Goal: Navigation & Orientation: Find specific page/section

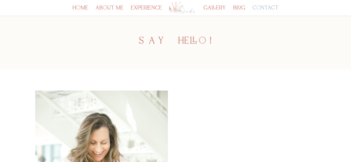
scroll to position [107, 0]
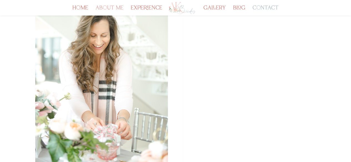
click at [110, 7] on link "about me" at bounding box center [109, 10] width 28 height 9
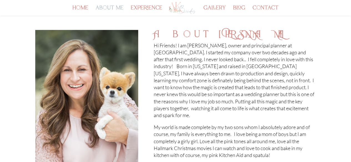
scroll to position [139, 0]
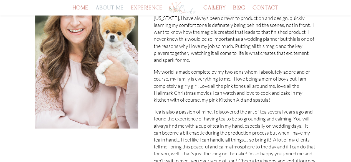
click at [147, 7] on link "experience" at bounding box center [146, 10] width 31 height 9
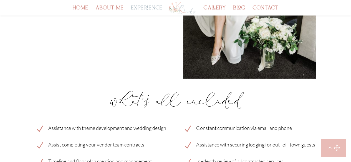
scroll to position [777, 0]
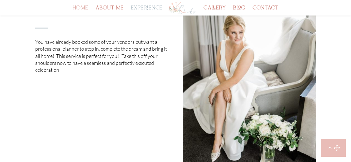
click at [79, 7] on link "home" at bounding box center [80, 10] width 16 height 9
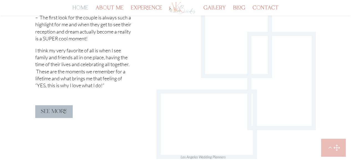
scroll to position [999, 0]
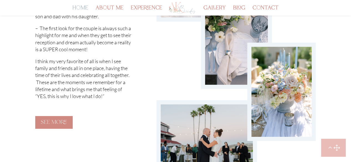
click at [64, 116] on link "see more" at bounding box center [53, 122] width 37 height 13
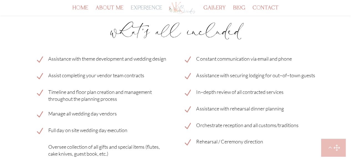
scroll to position [999, 0]
